Goal: Information Seeking & Learning: Learn about a topic

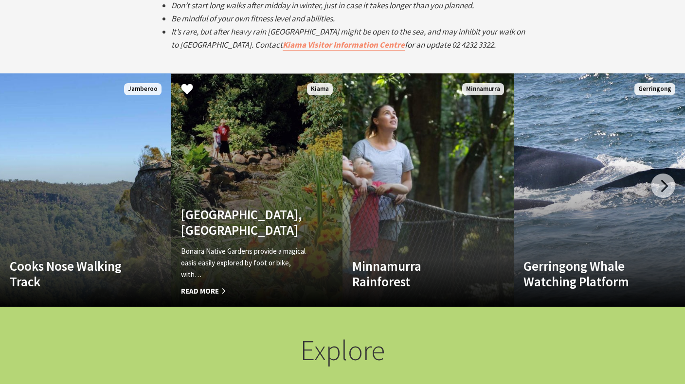
scroll to position [1841, 0]
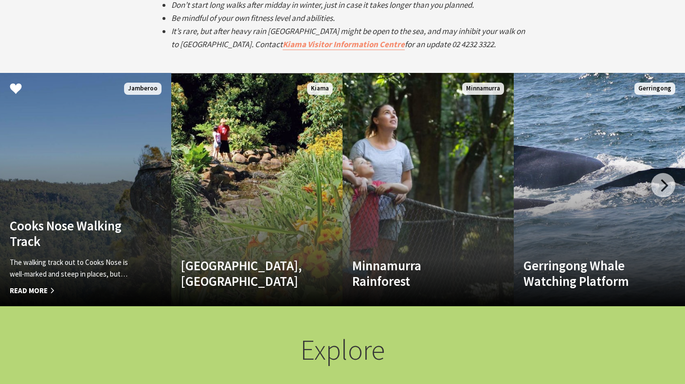
click at [33, 290] on span "Read More" at bounding box center [73, 291] width 126 height 12
